Goal: Task Accomplishment & Management: Manage account settings

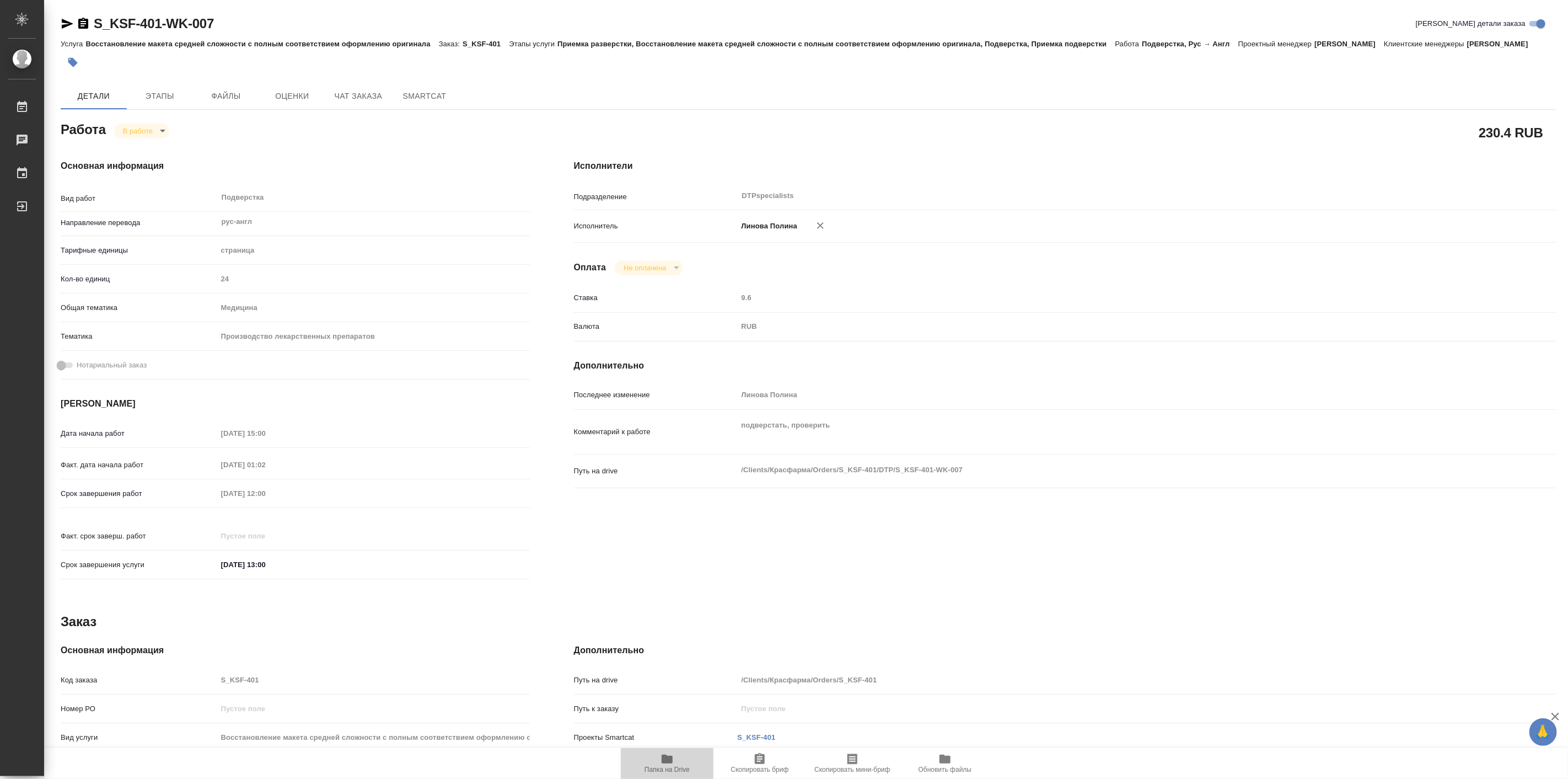
click at [670, 764] on icon "button" at bounding box center [667, 759] width 13 height 13
click at [144, 149] on body "🙏 .cls-1 fill:#fff; AWATERA Linova Polina Работы 0 Чаты График Выйти S_KSF-401-…" at bounding box center [784, 389] width 1568 height 779
click at [167, 163] on li "Выполнен" at bounding box center [151, 163] width 73 height 19
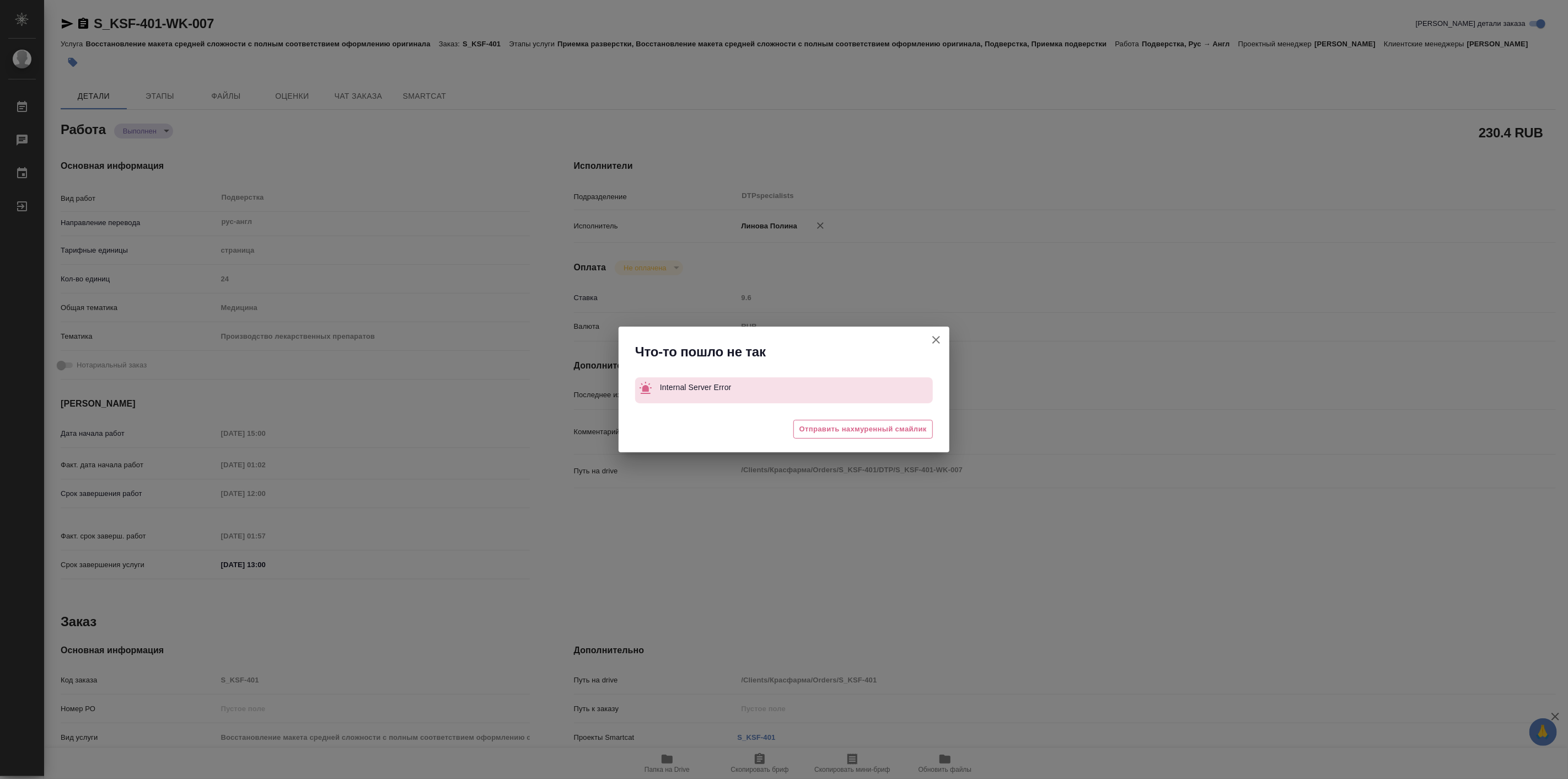
type textarea "x"
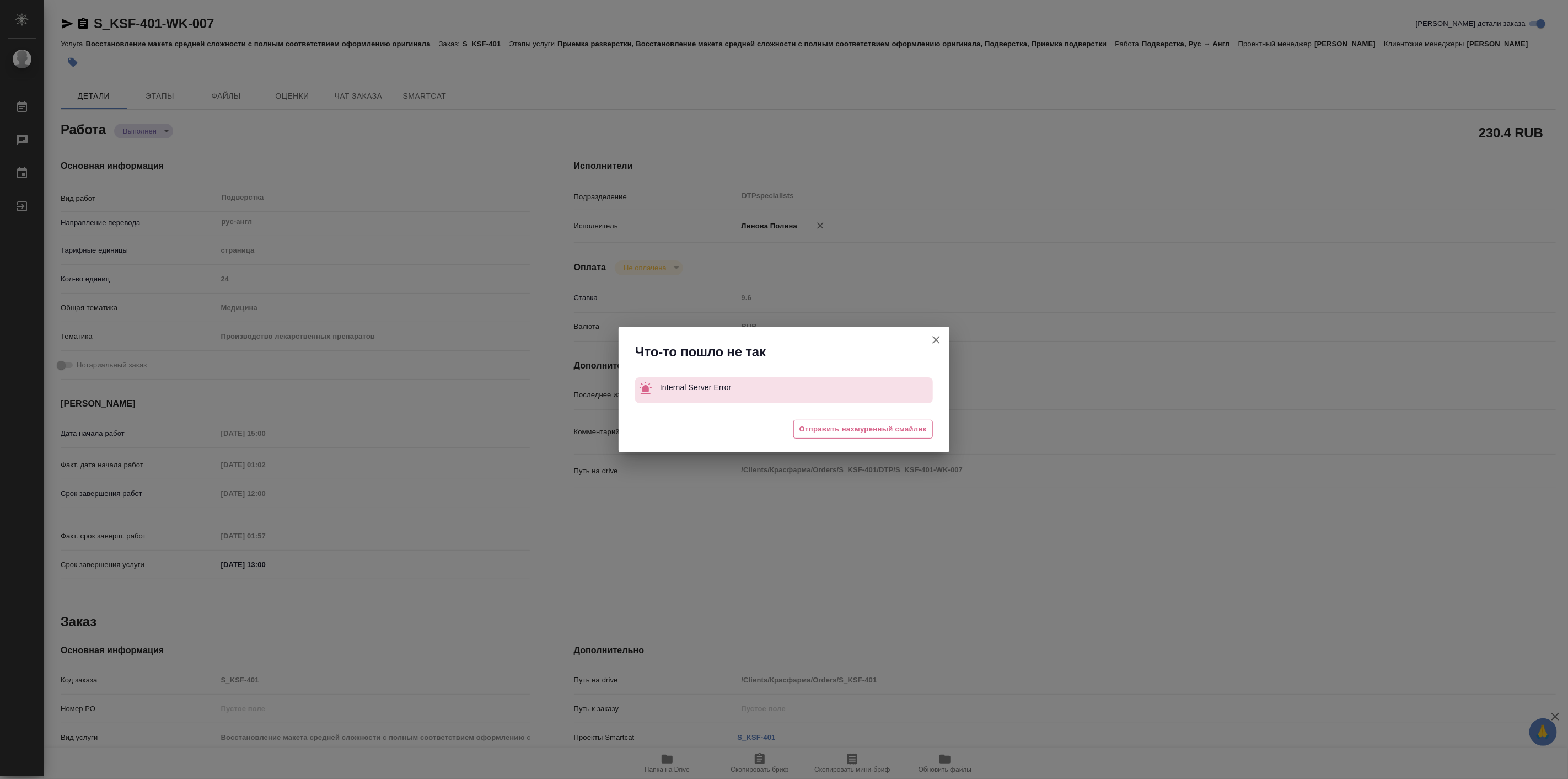
type textarea "x"
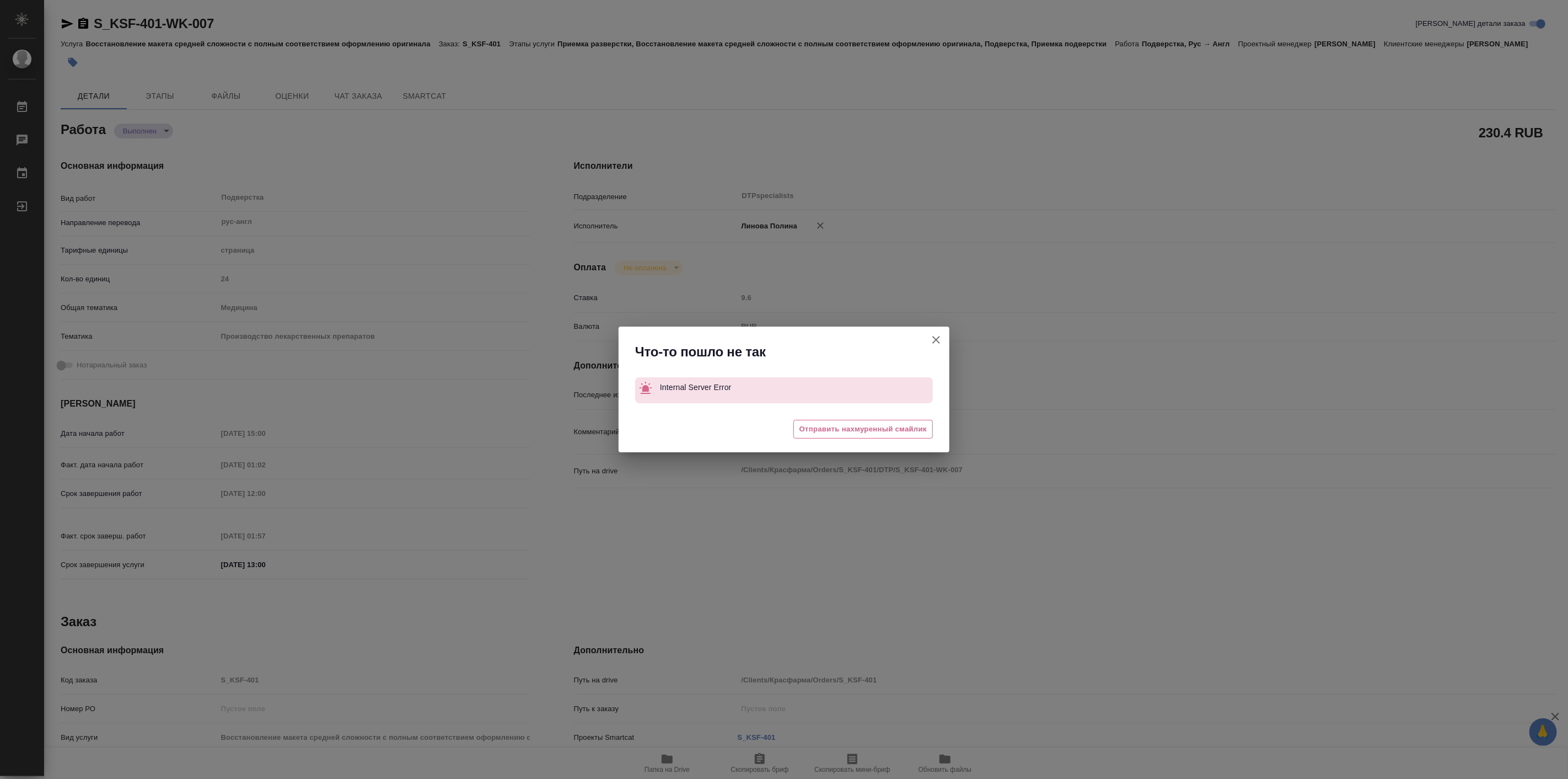
type textarea "x"
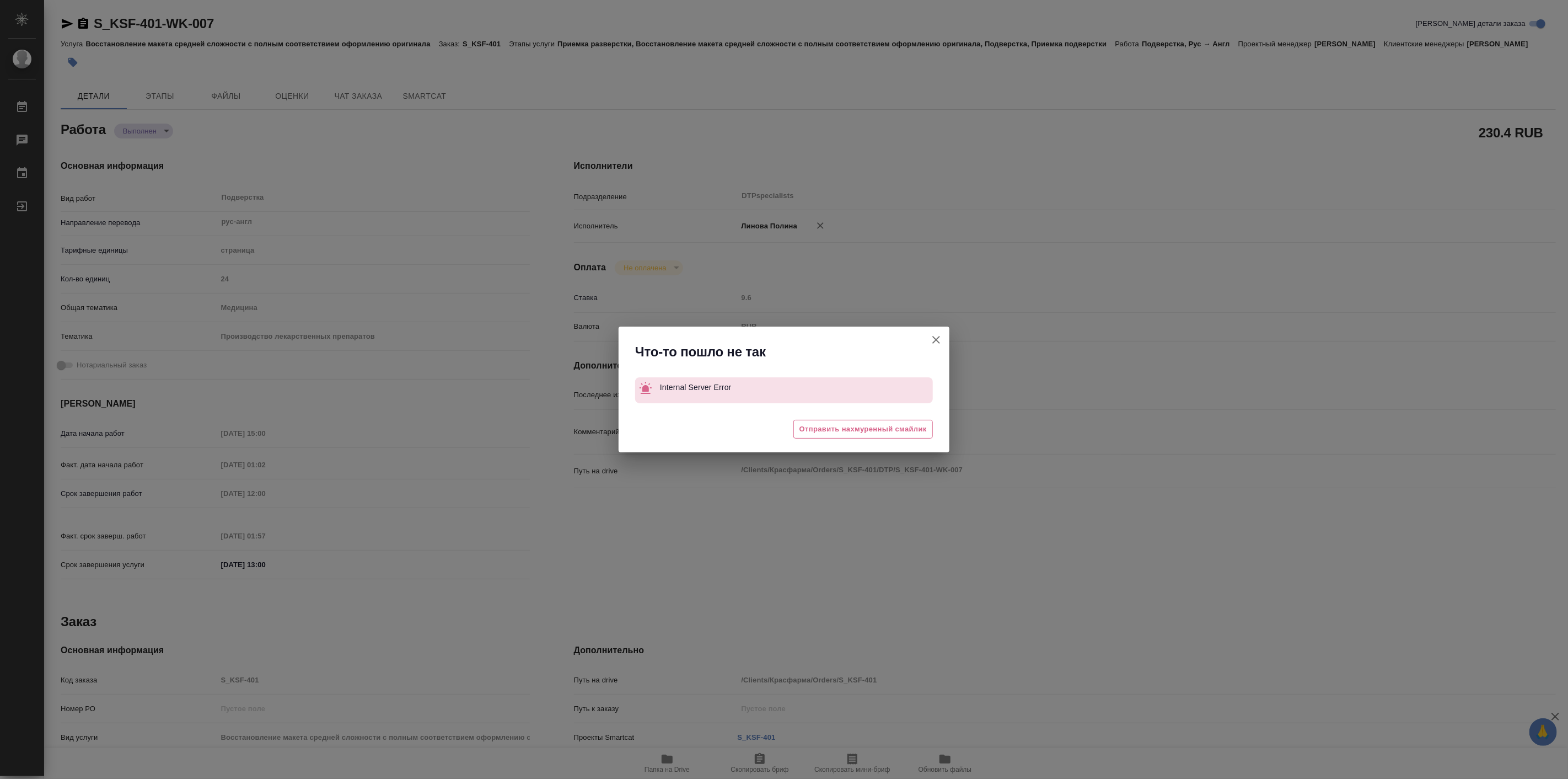
type textarea "x"
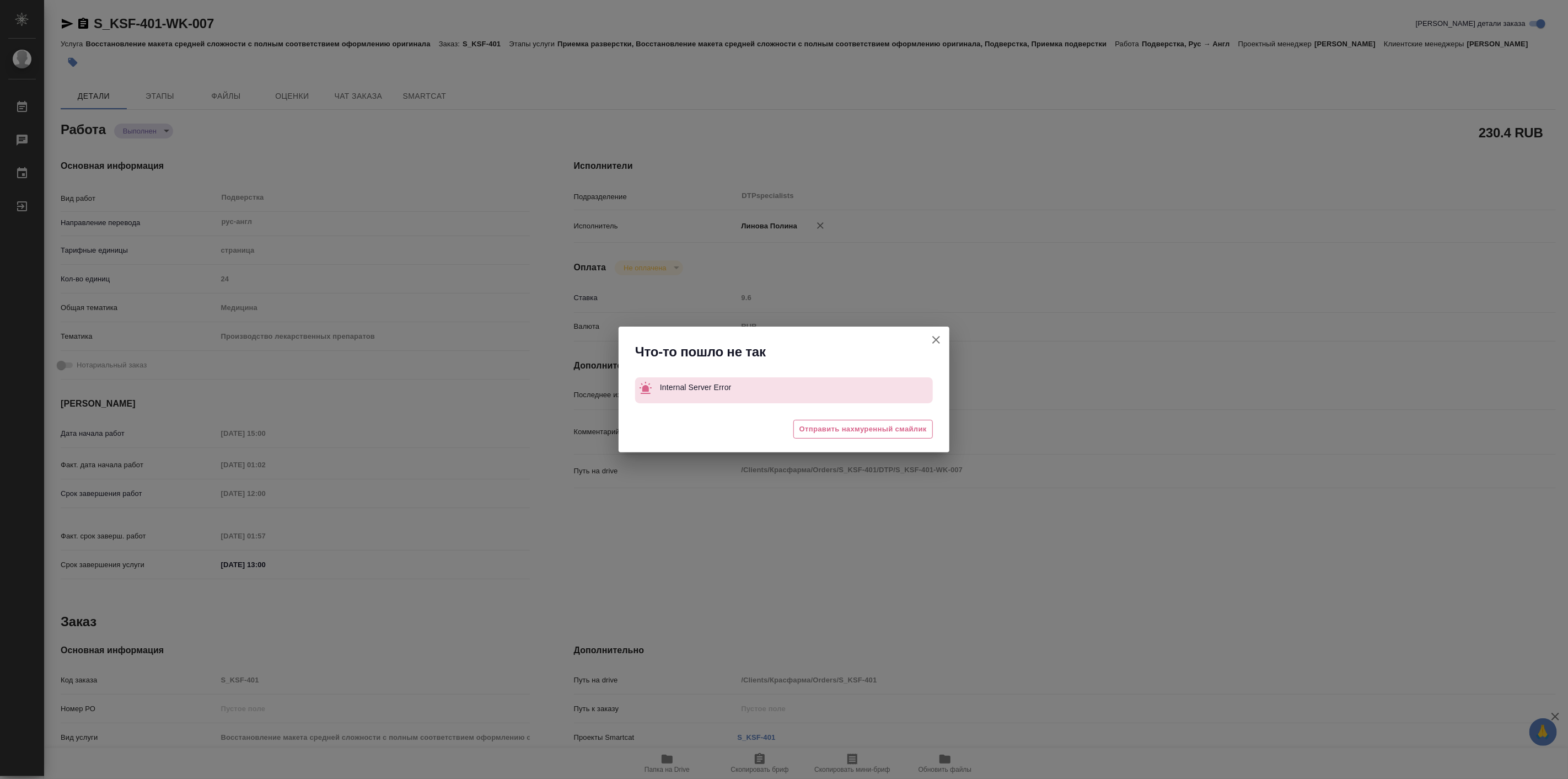
click at [936, 342] on icon "button" at bounding box center [936, 340] width 13 height 13
type textarea "x"
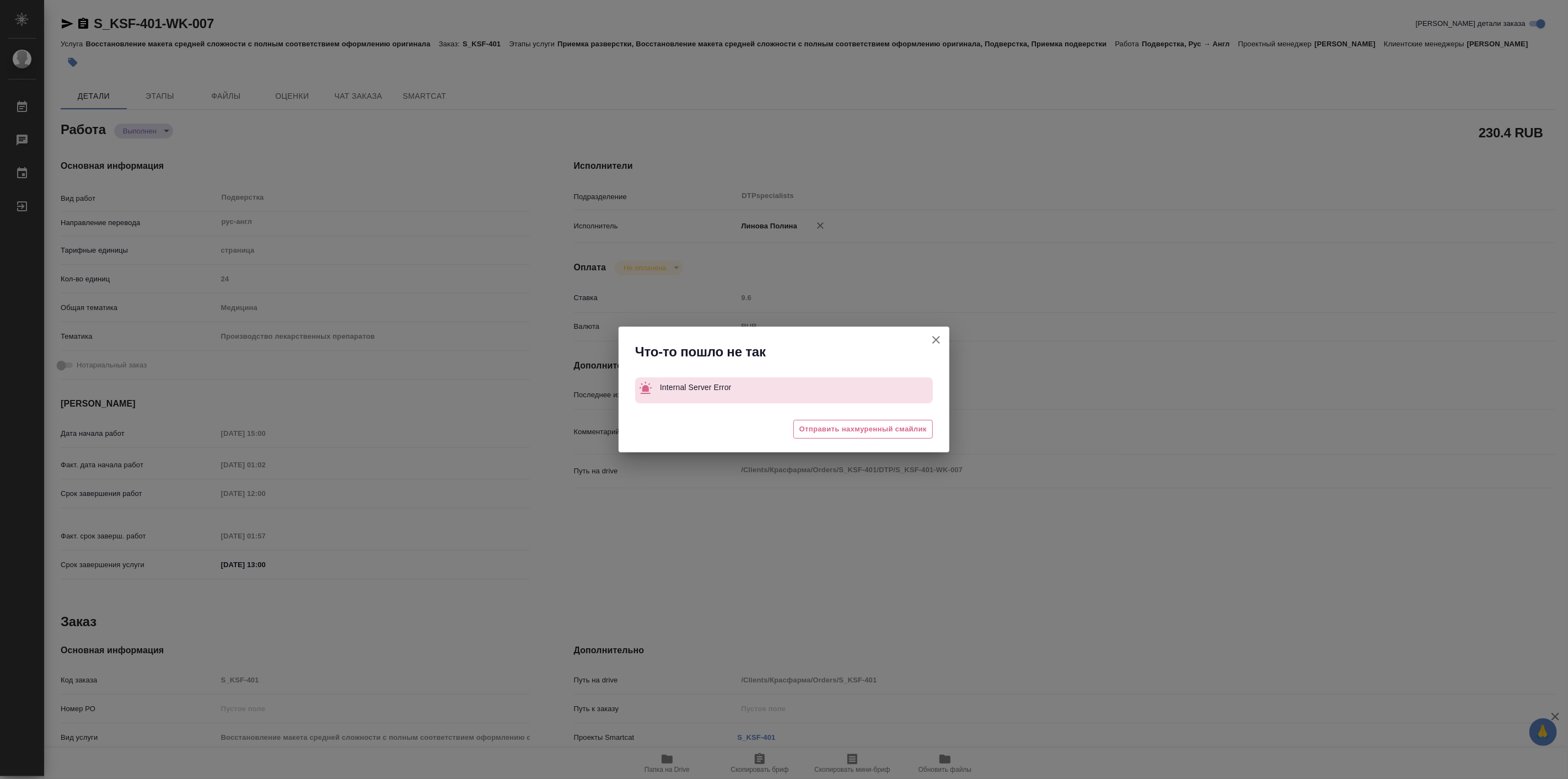
type textarea "x"
